Goal: Ask a question

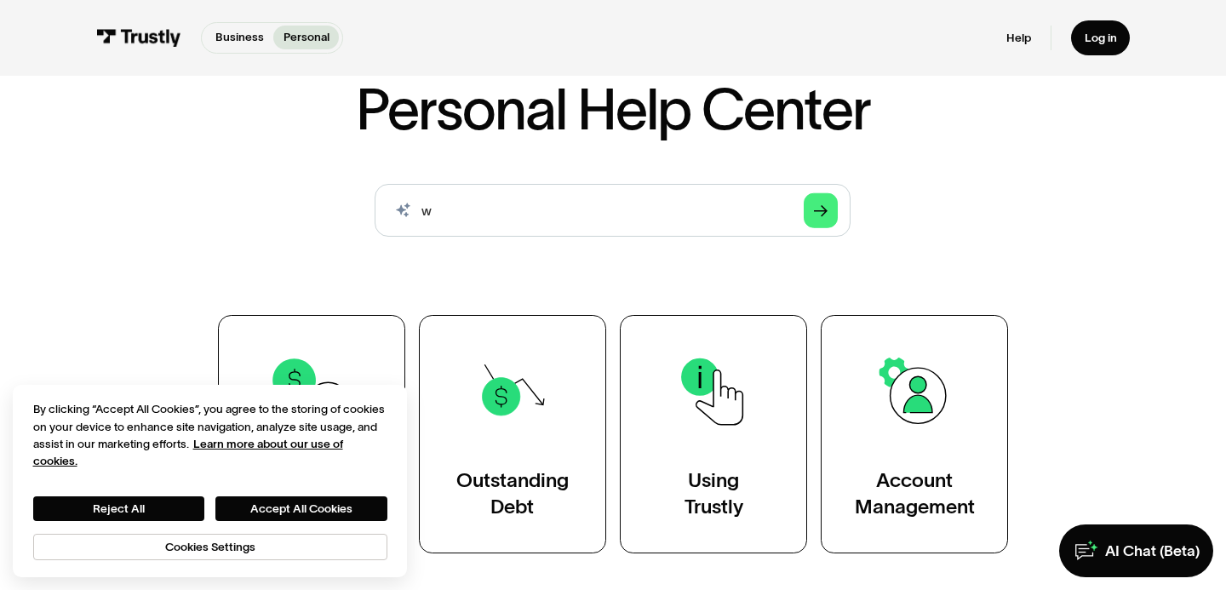
scroll to position [106, 0]
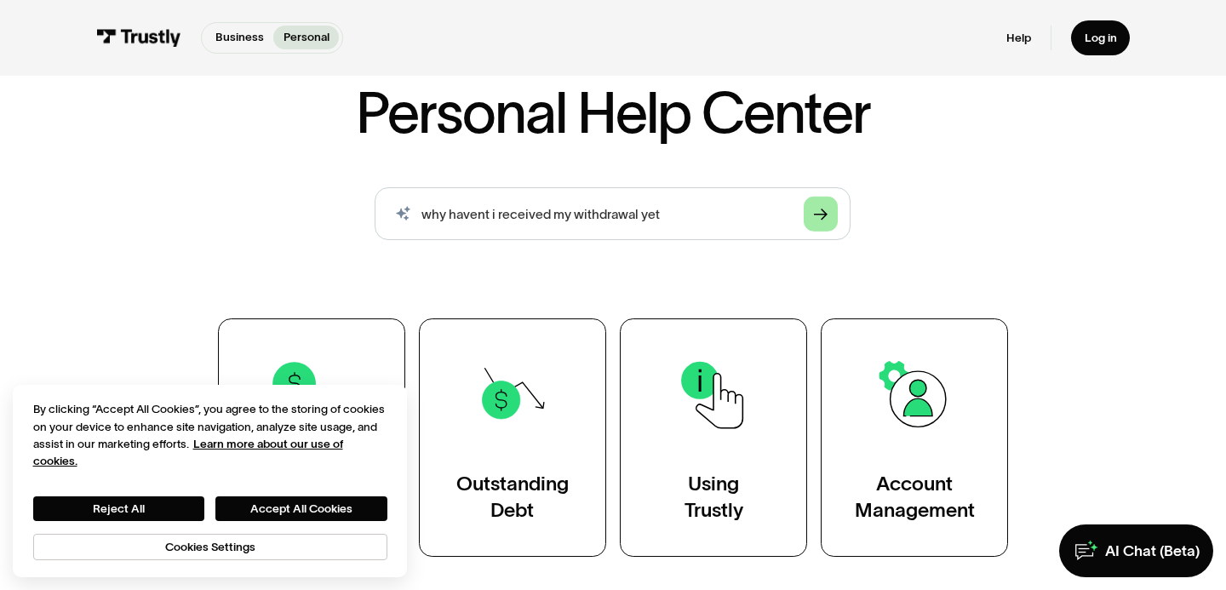
type input "why havent i received my withdrawal yet"
click at [835, 214] on link "Arrow Right" at bounding box center [821, 214] width 35 height 35
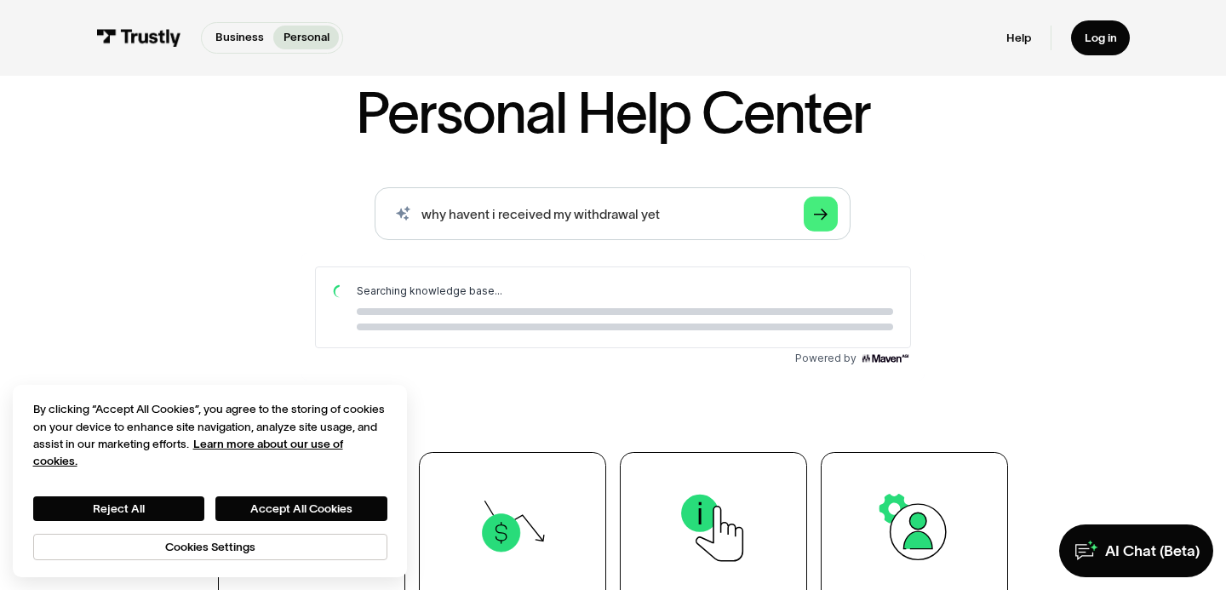
scroll to position [0, 0]
click at [298, 510] on button "Accept All Cookies" at bounding box center [300, 508] width 171 height 25
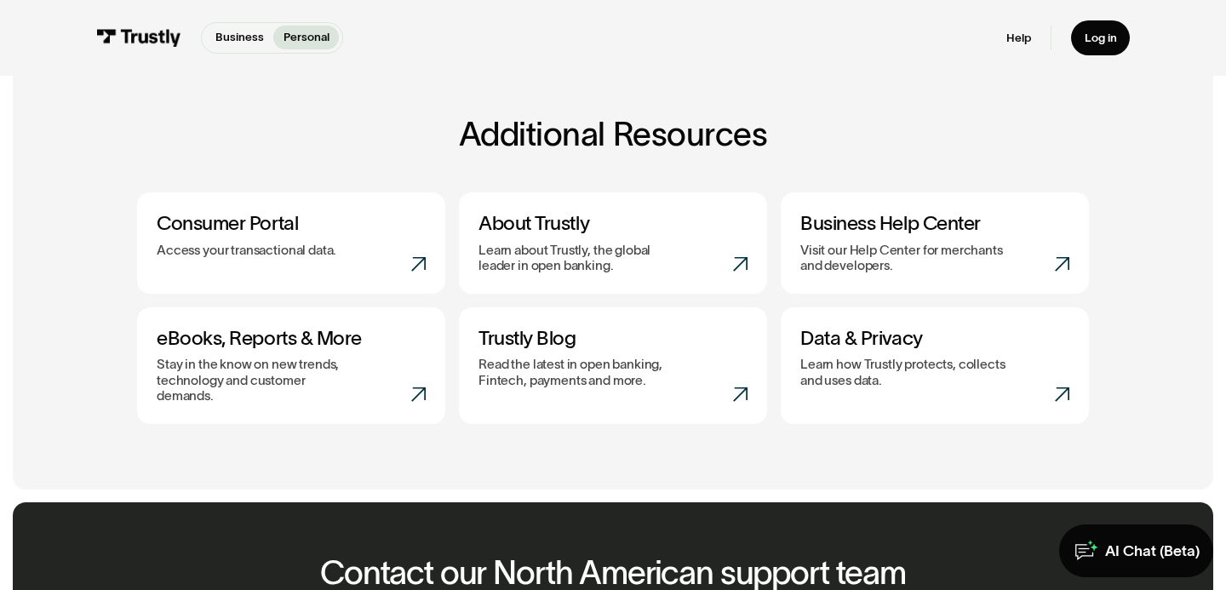
scroll to position [1464, 0]
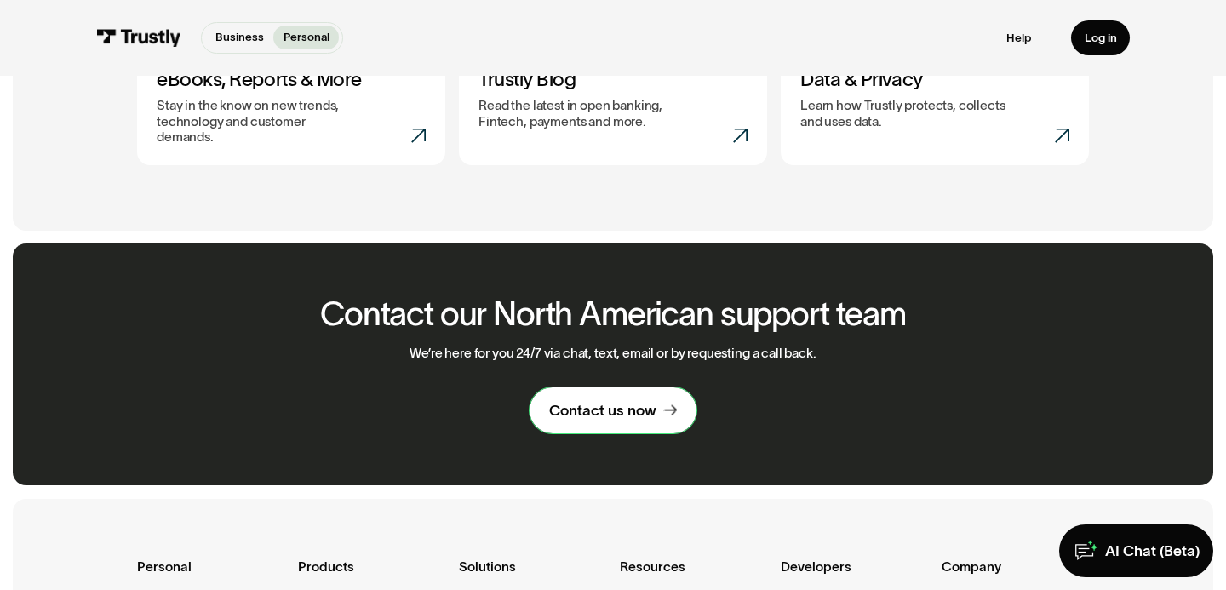
click at [598, 413] on link "Contact us now" at bounding box center [612, 409] width 166 height 45
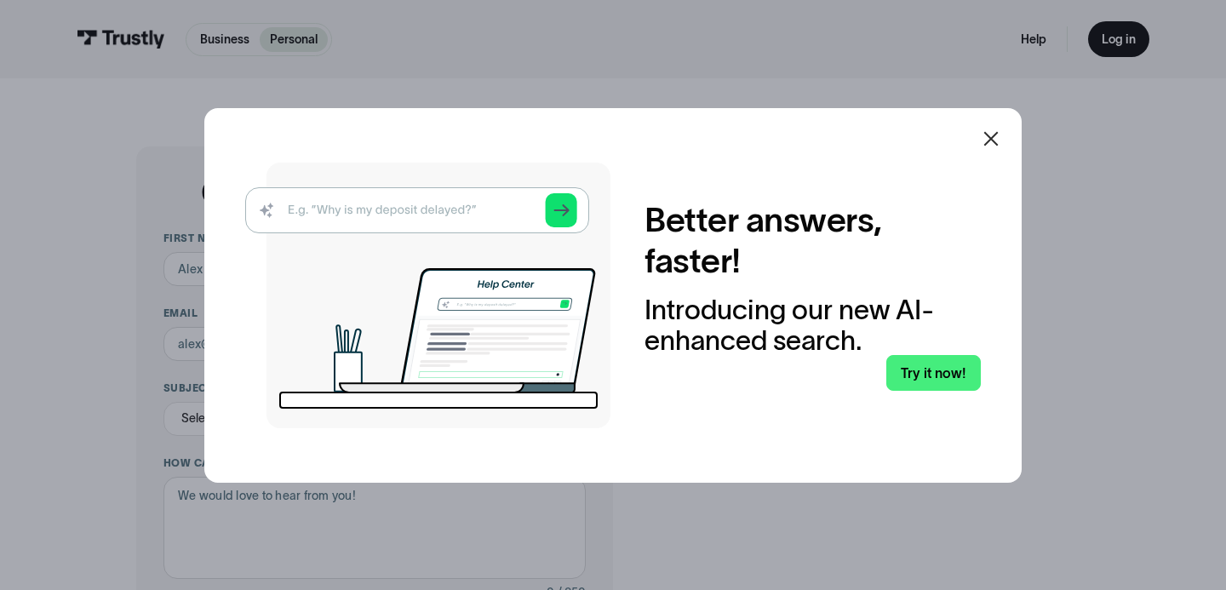
click at [996, 132] on icon at bounding box center [991, 138] width 14 height 14
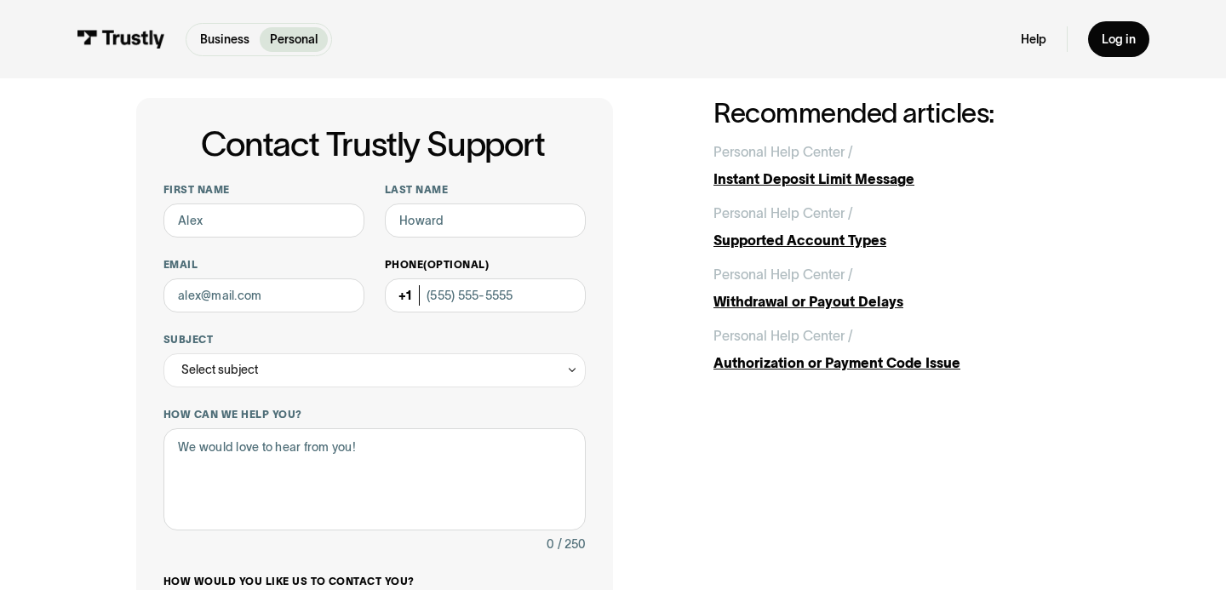
scroll to position [69, 0]
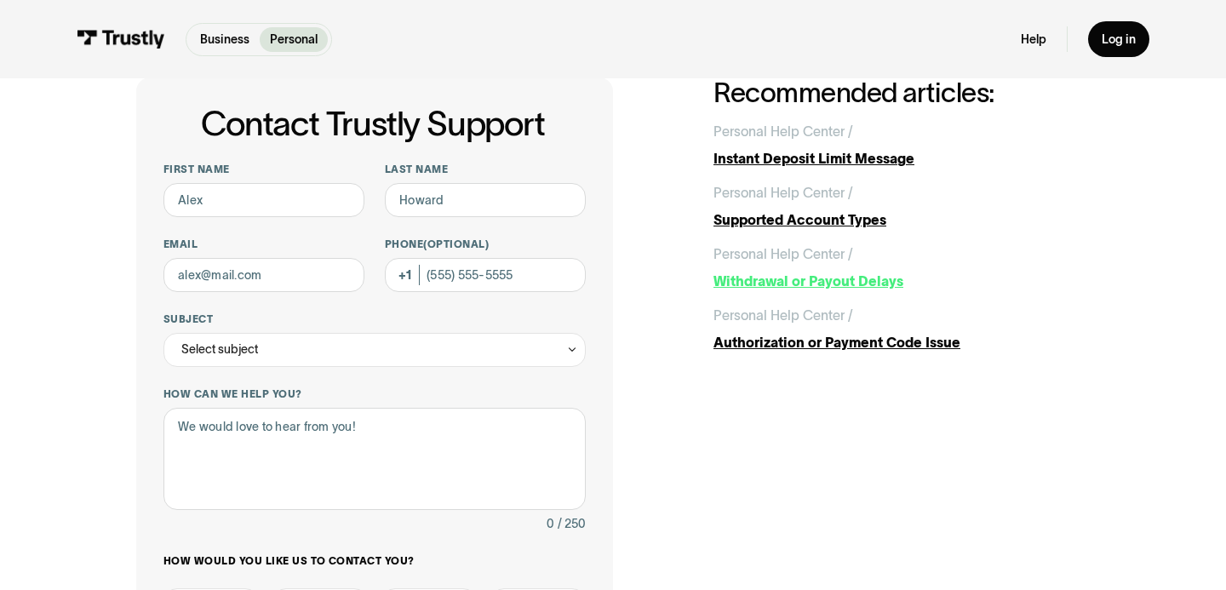
click at [810, 265] on link "Personal Help Center / / Withdrawal or Payout Delays" at bounding box center [901, 267] width 376 height 48
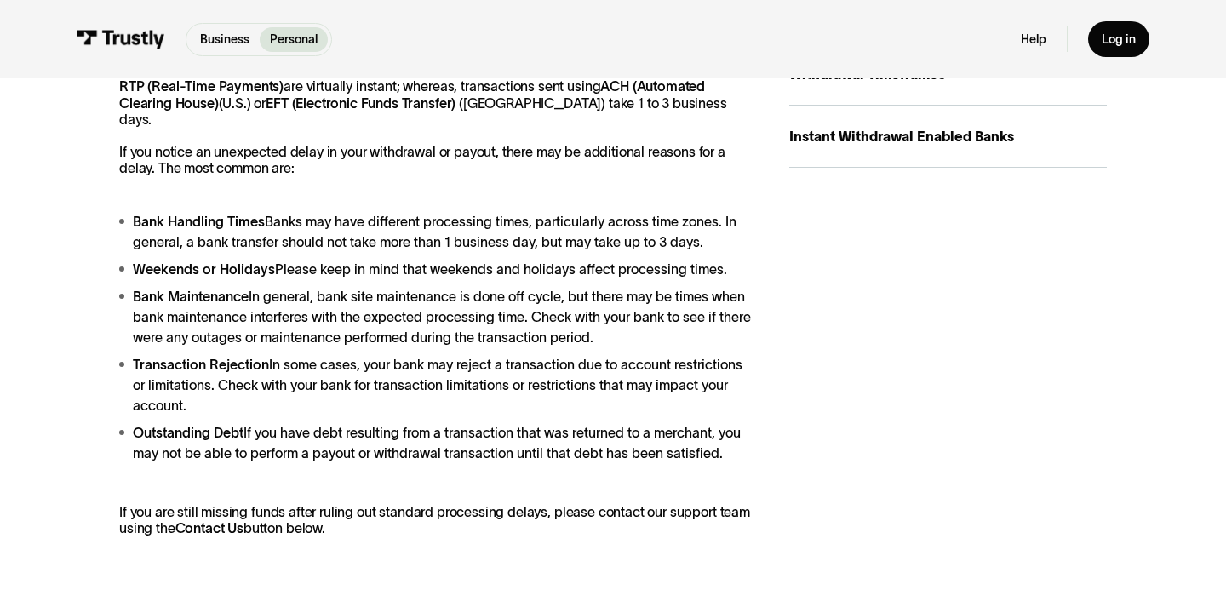
scroll to position [420, 0]
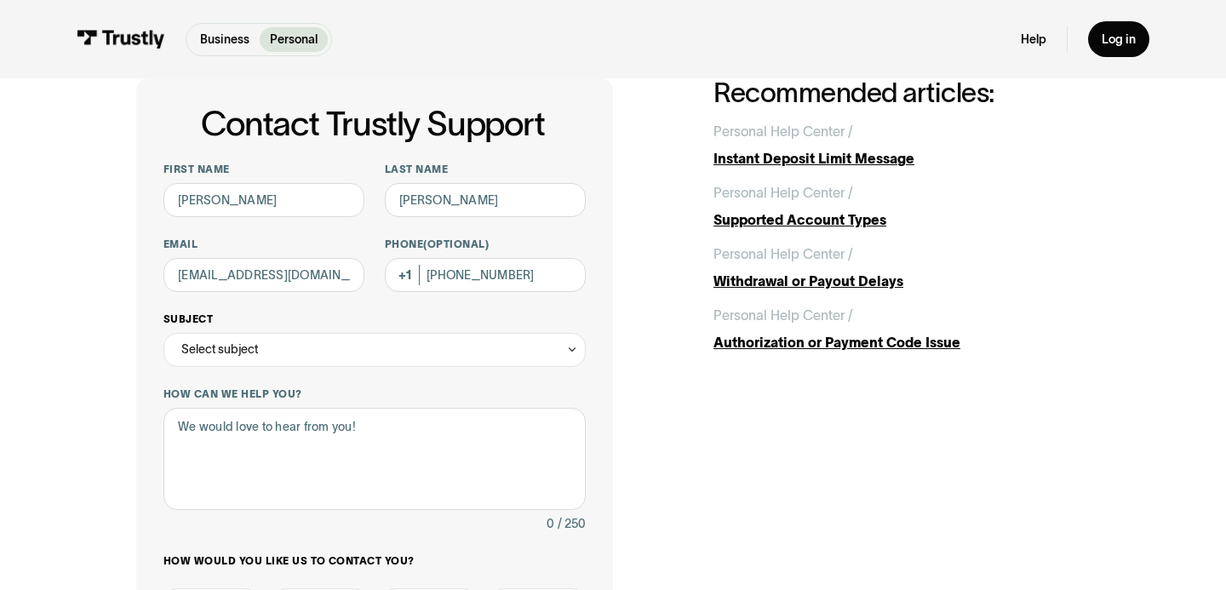
click at [329, 345] on div "Select subject" at bounding box center [374, 350] width 422 height 34
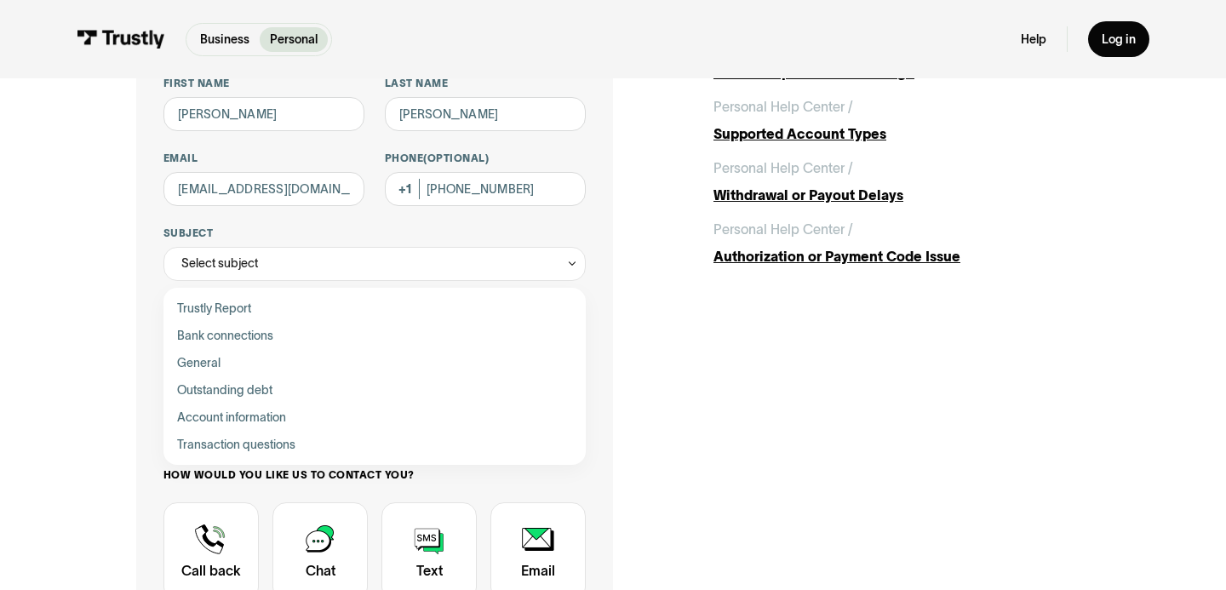
scroll to position [171, 0]
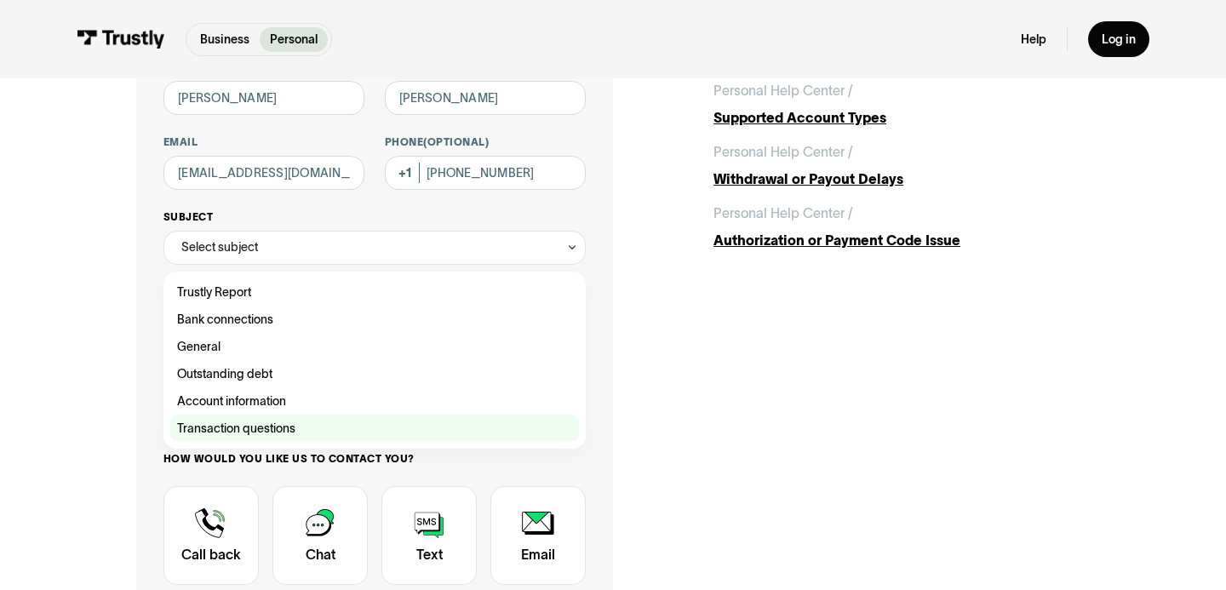
click at [338, 431] on div "Contact Trustly Support" at bounding box center [374, 428] width 409 height 27
type input "**********"
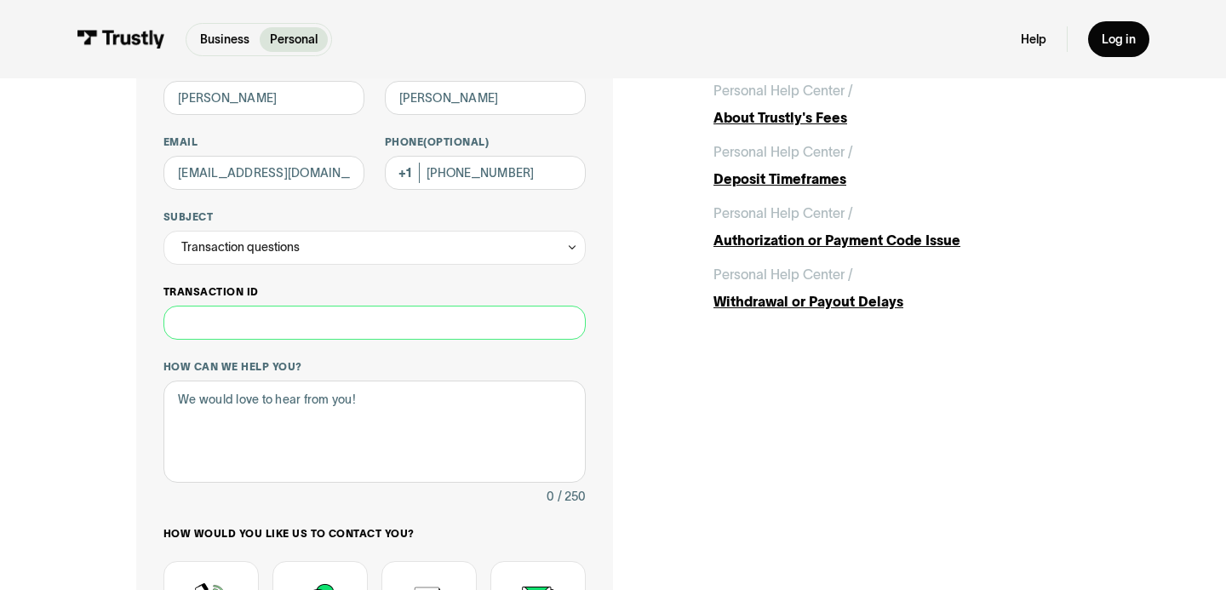
click at [329, 324] on input "Transaction ID" at bounding box center [374, 323] width 422 height 34
type input "**********"
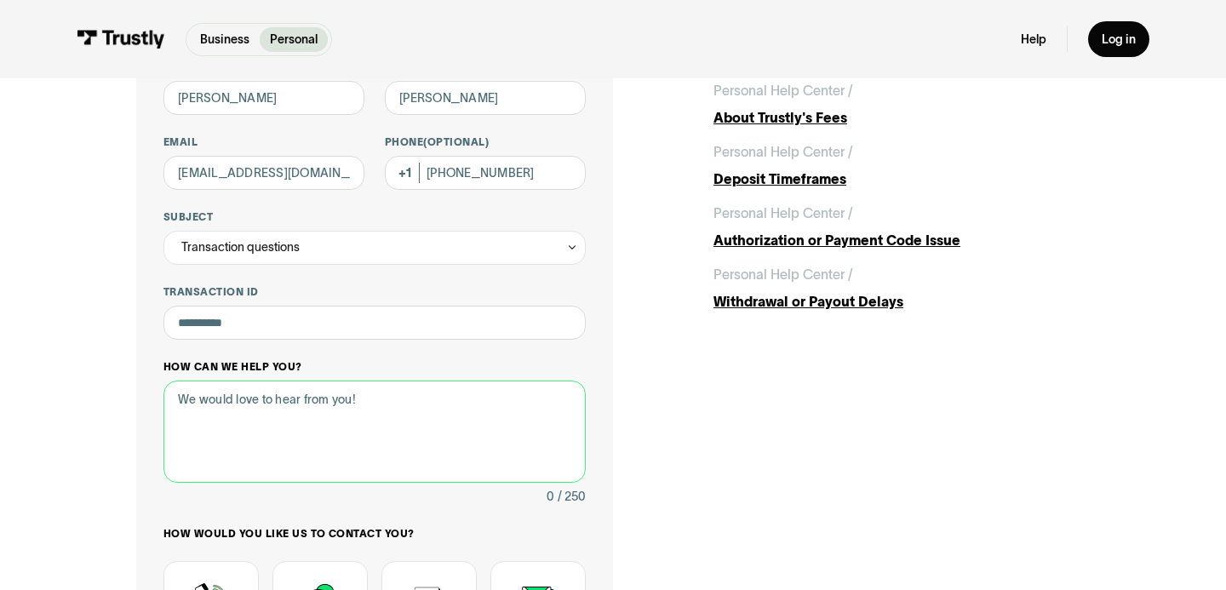
click at [289, 416] on textarea "How can we help you?" at bounding box center [374, 432] width 422 height 102
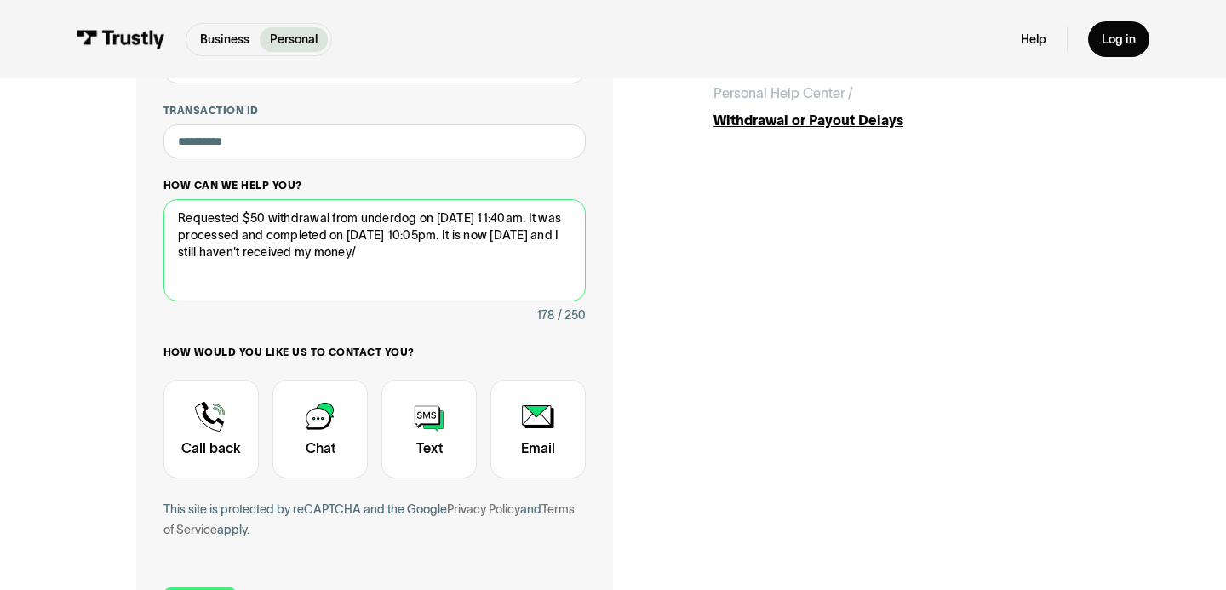
scroll to position [363, 0]
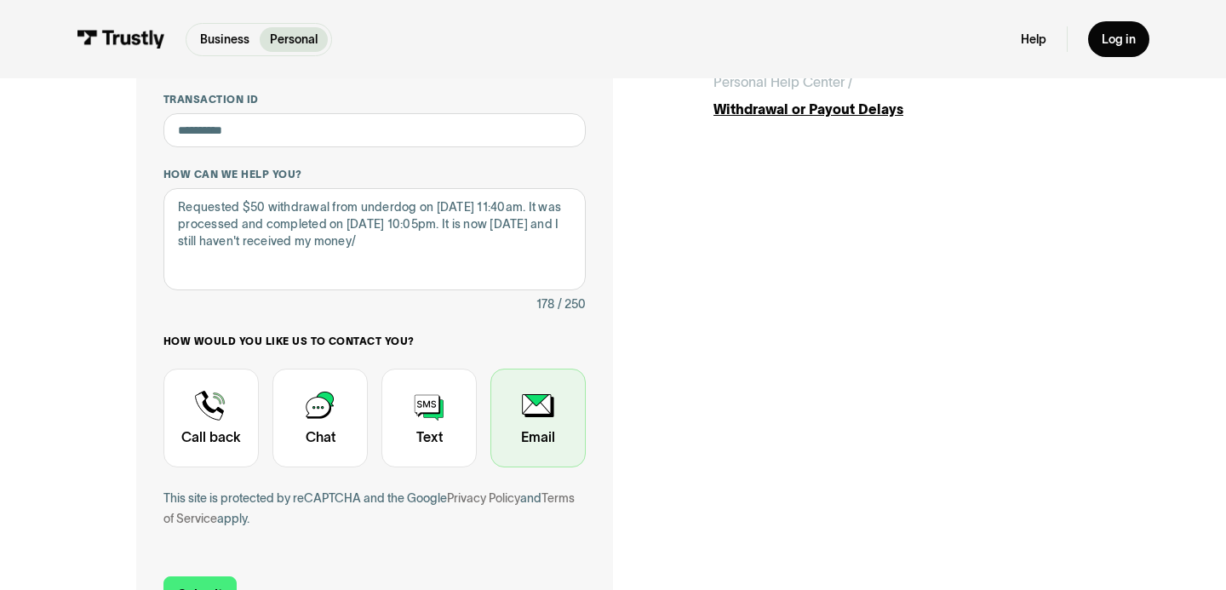
click at [531, 434] on div "Contact Trustly Support" at bounding box center [537, 418] width 95 height 99
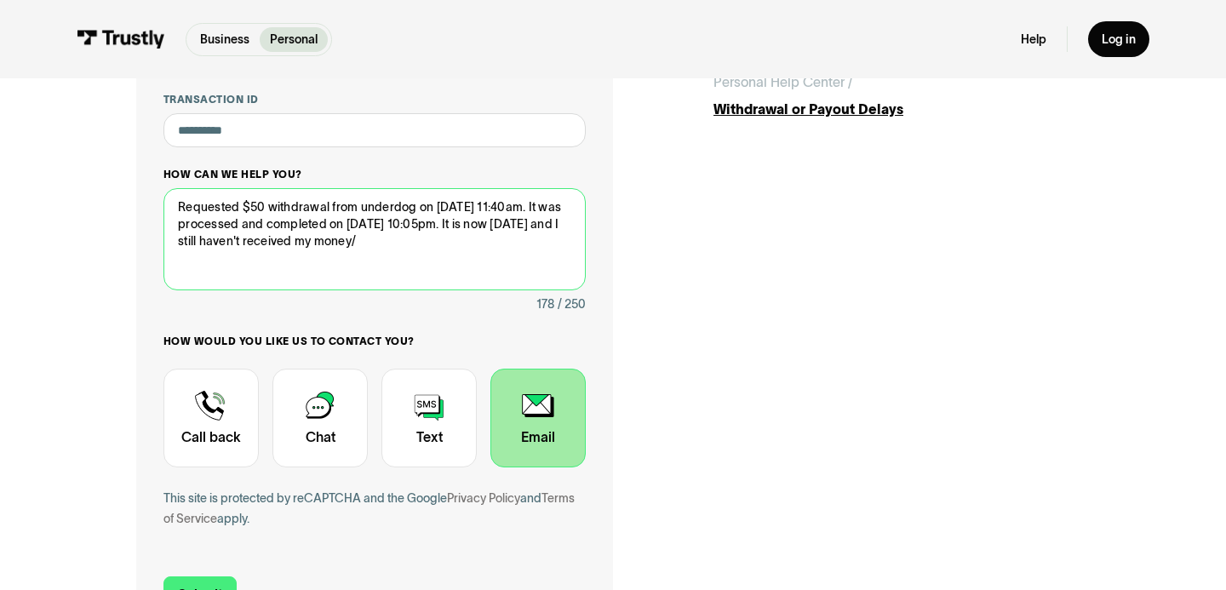
click at [478, 253] on textarea "Requested $50 withdrawal from underdog on [DATE] 11:40am. It was processed and …" at bounding box center [374, 239] width 422 height 102
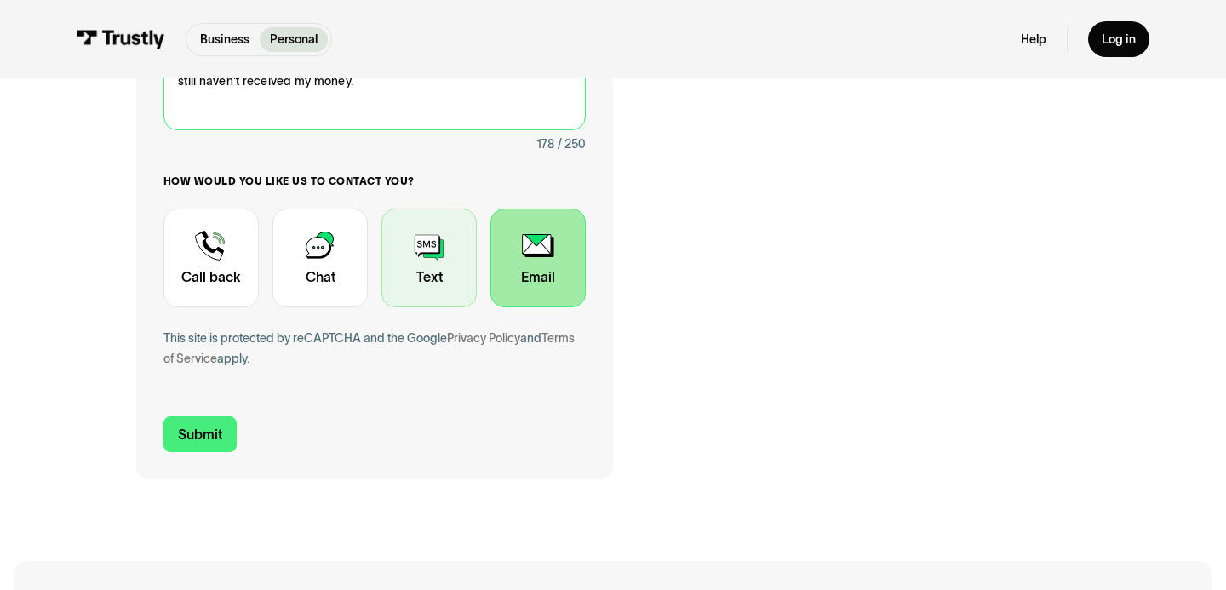
scroll to position [523, 0]
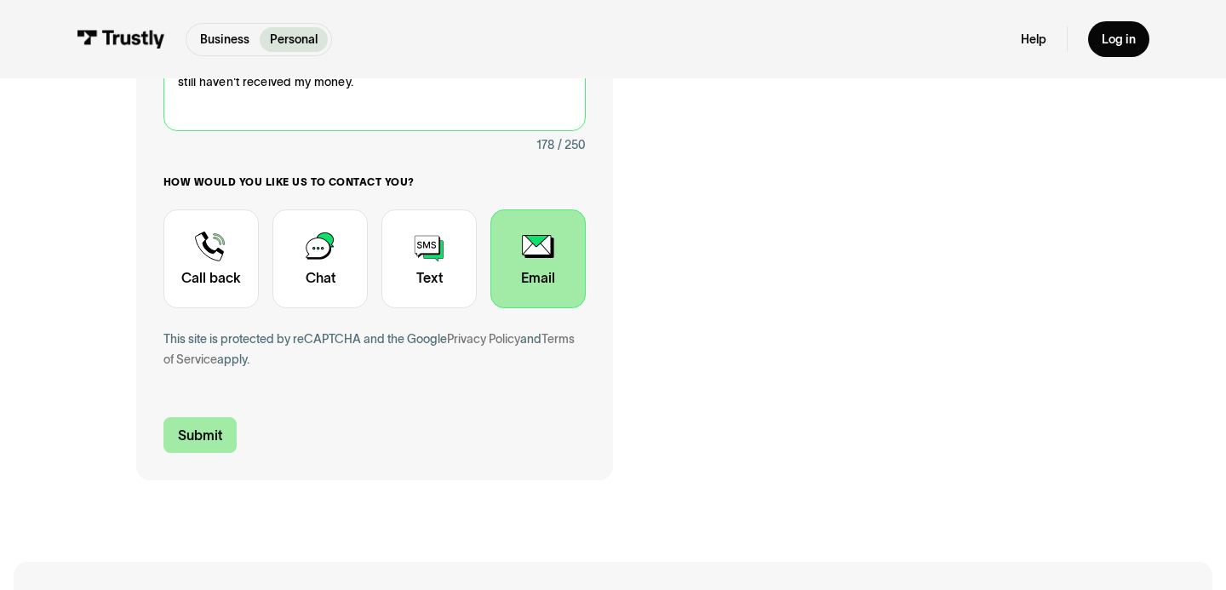
type textarea "Requested $50 withdrawal from underdog on [DATE] 11:40am. It was processed and …"
click at [210, 436] on input "Submit" at bounding box center [199, 435] width 73 height 36
type input "[PHONE_NUMBER]"
